Goal: Information Seeking & Learning: Learn about a topic

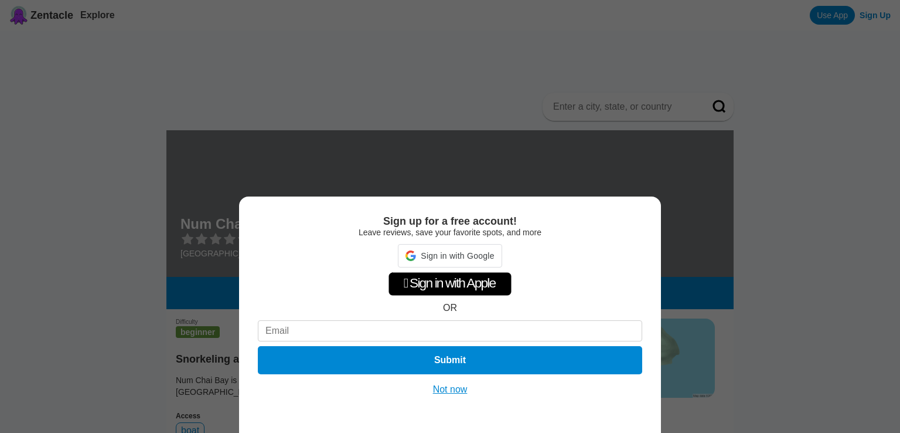
click at [440, 385] on button "Not now" at bounding box center [451, 389] width 42 height 12
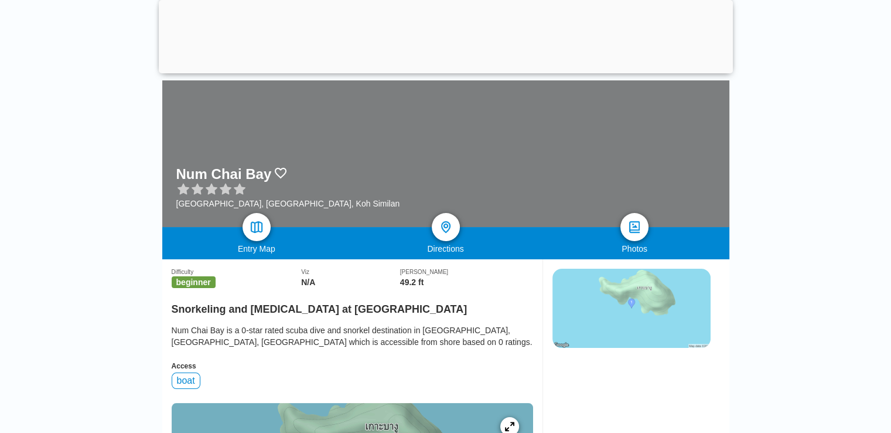
scroll to position [117, 0]
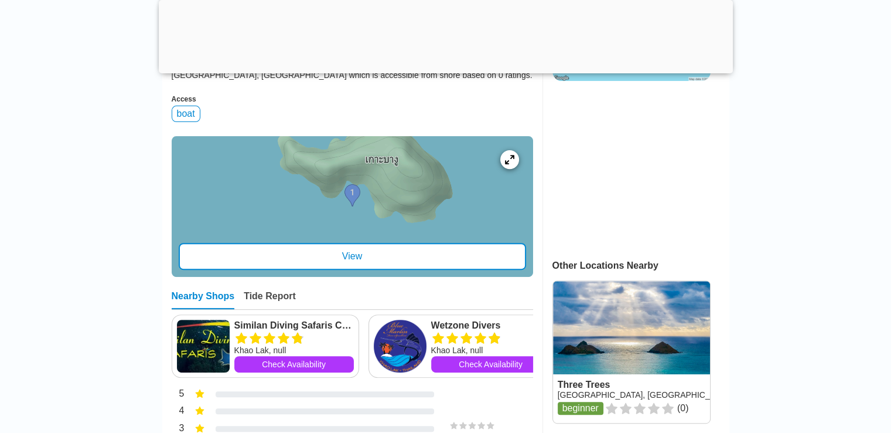
scroll to position [410, 0]
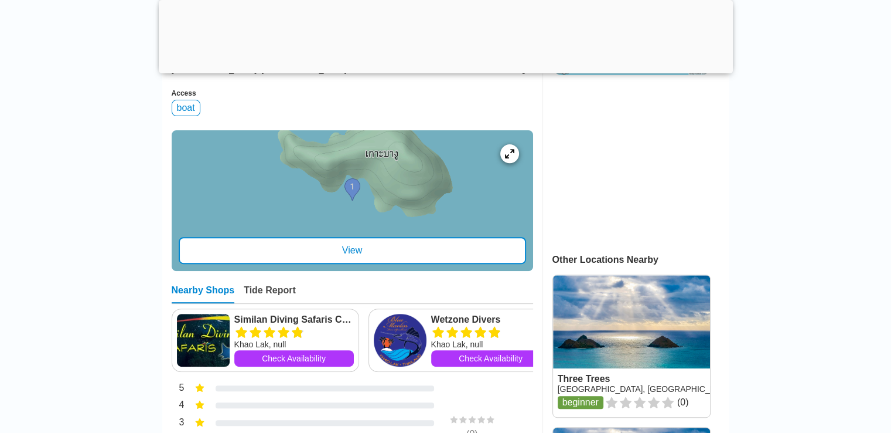
click at [377, 254] on div "View" at bounding box center [353, 250] width 348 height 27
